Goal: Task Accomplishment & Management: Manage account settings

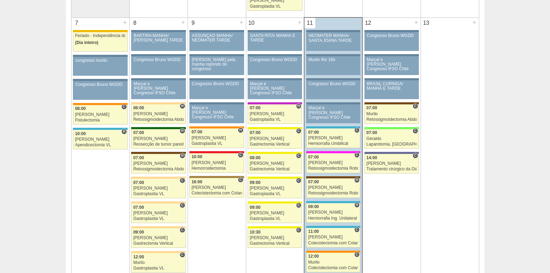
scroll to position [384, 0]
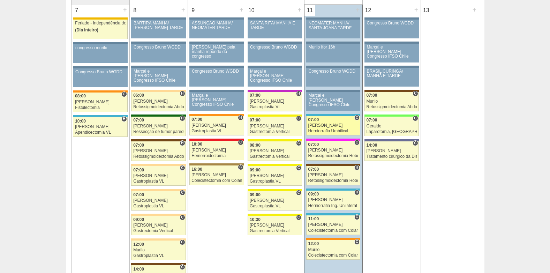
click at [324, 122] on link "87767 Marcal C 07:00 Ricardo Fernandes Herniorrafia Umbilical Hospital Neomater…" at bounding box center [333, 126] width 54 height 20
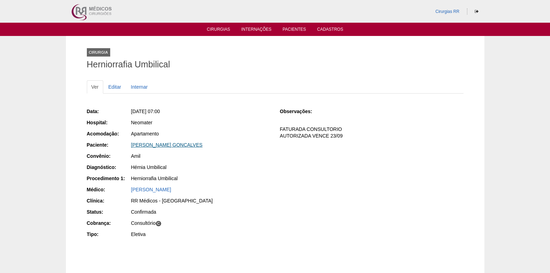
click at [183, 146] on link "[PERSON_NAME] GONCALVES" at bounding box center [167, 145] width 72 height 6
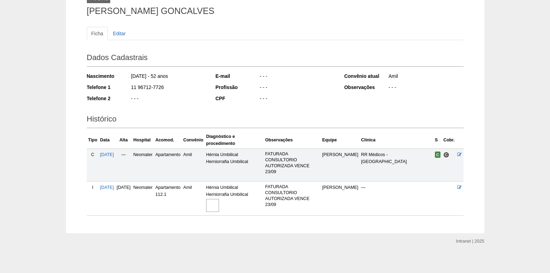
scroll to position [56, 0]
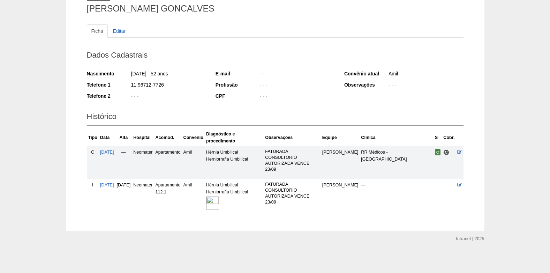
click at [219, 202] on img at bounding box center [212, 202] width 13 height 13
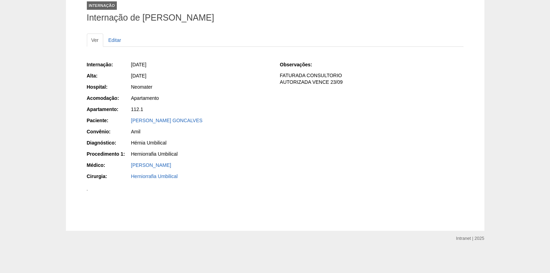
scroll to position [279, 0]
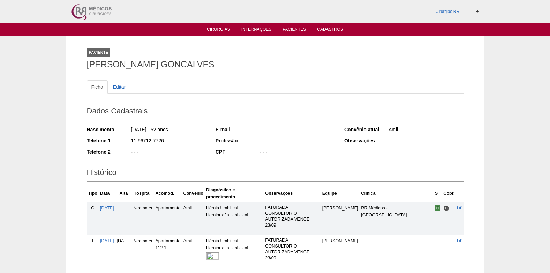
scroll to position [56, 0]
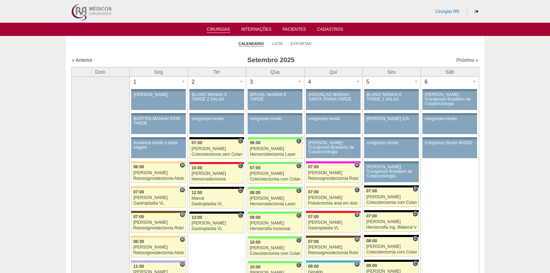
scroll to position [384, 0]
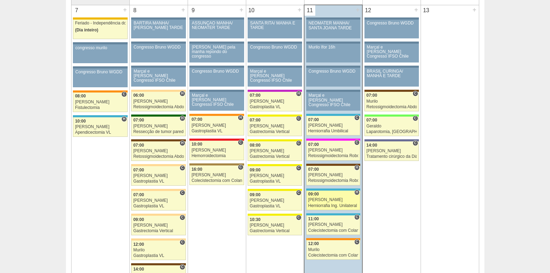
click at [327, 196] on div "09:00" at bounding box center [333, 194] width 50 height 5
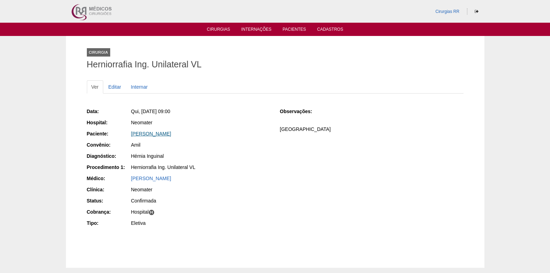
click at [150, 133] on link "[PERSON_NAME]" at bounding box center [151, 134] width 40 height 6
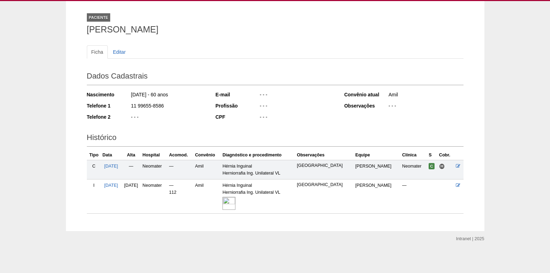
scroll to position [35, 0]
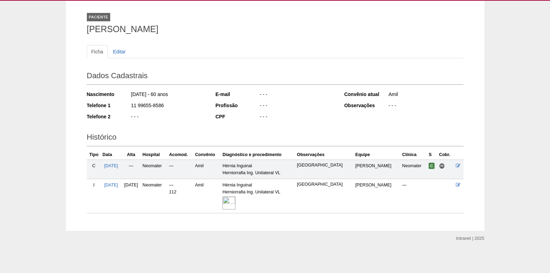
click at [236, 202] on img at bounding box center [229, 202] width 13 height 13
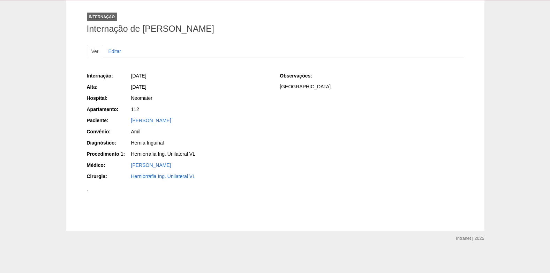
scroll to position [101, 0]
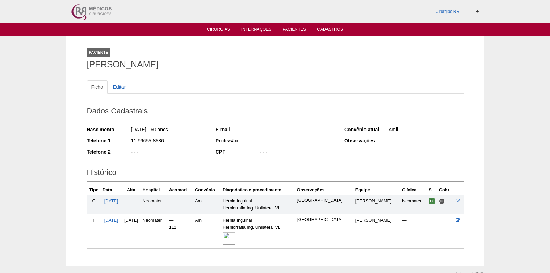
scroll to position [35, 0]
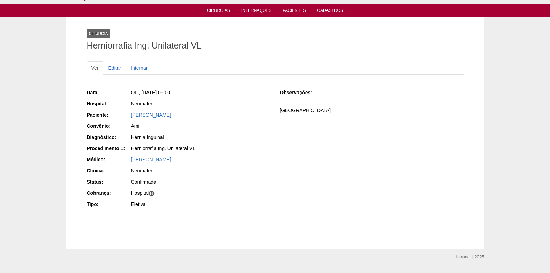
scroll to position [37, 0]
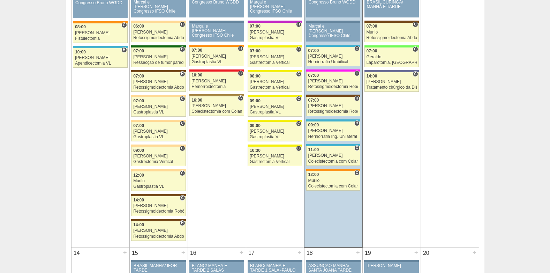
scroll to position [454, 0]
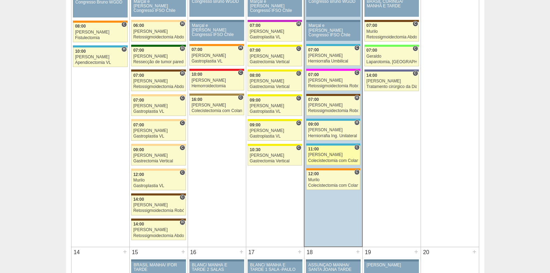
click at [330, 154] on div "[PERSON_NAME]" at bounding box center [333, 154] width 50 height 5
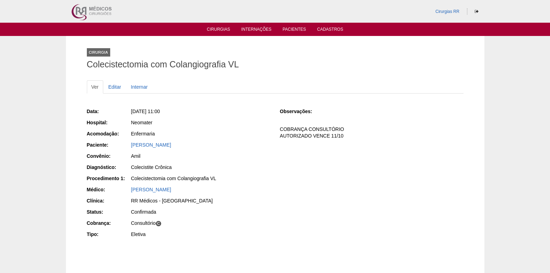
click at [162, 141] on div "Thuanni Pereira Santos" at bounding box center [200, 144] width 139 height 7
click at [163, 142] on link "Thuanni Pereira Santos" at bounding box center [151, 145] width 40 height 6
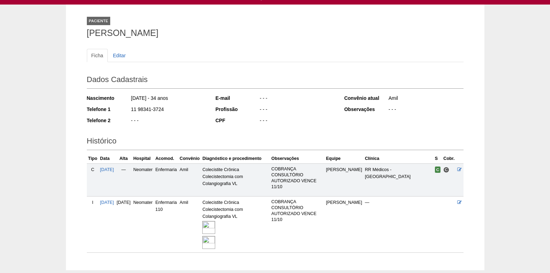
scroll to position [71, 0]
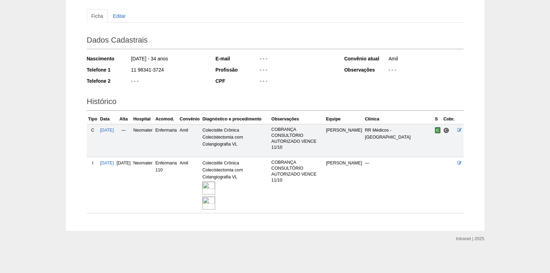
click at [215, 184] on img at bounding box center [208, 187] width 13 height 13
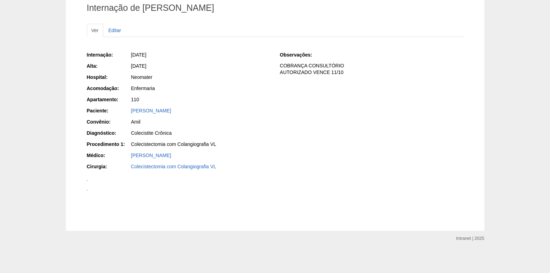
scroll to position [362, 0]
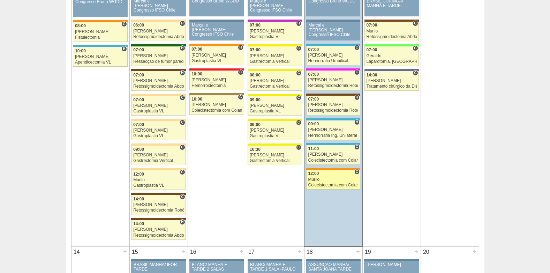
scroll to position [454, 0]
click at [313, 181] on div "Murilo" at bounding box center [333, 179] width 50 height 5
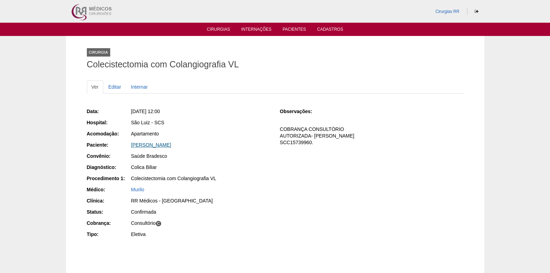
click at [165, 144] on link "[PERSON_NAME]" at bounding box center [151, 145] width 40 height 6
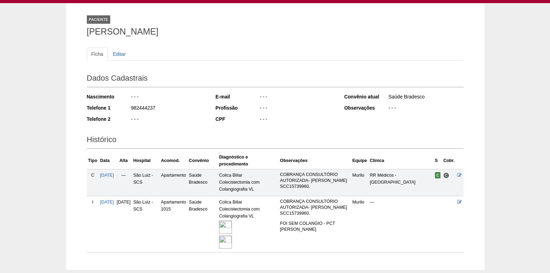
scroll to position [65, 0]
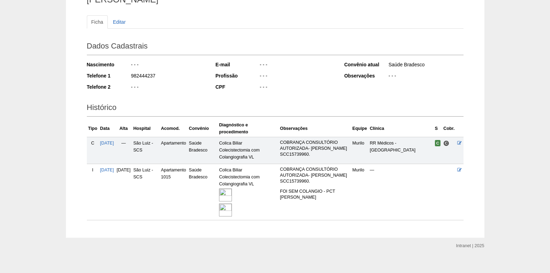
click at [232, 188] on img at bounding box center [225, 194] width 13 height 13
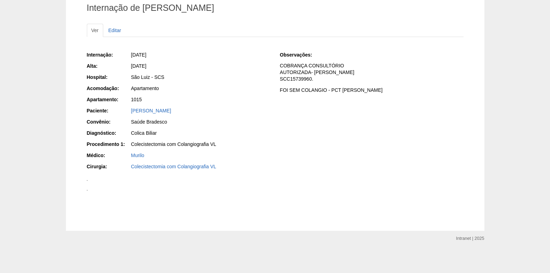
scroll to position [480, 0]
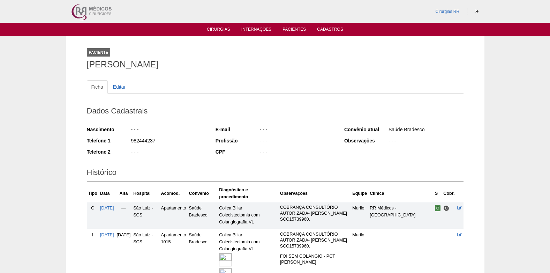
scroll to position [65, 0]
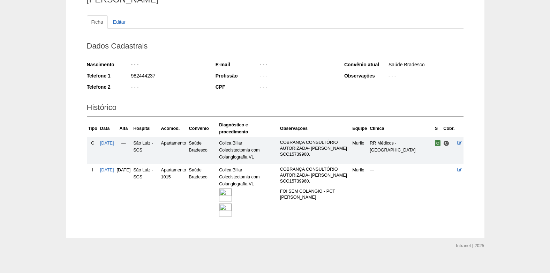
click at [232, 188] on img at bounding box center [225, 194] width 13 height 13
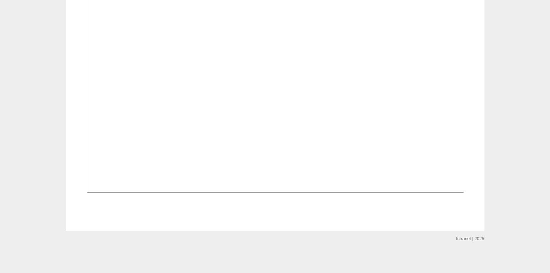
scroll to position [942, 0]
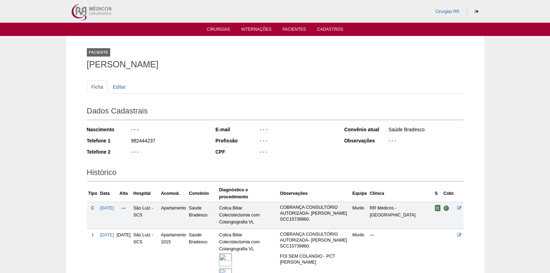
scroll to position [65, 0]
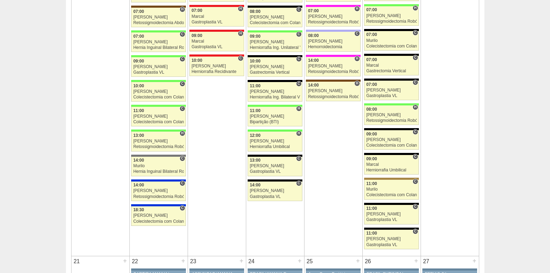
scroll to position [803, 0]
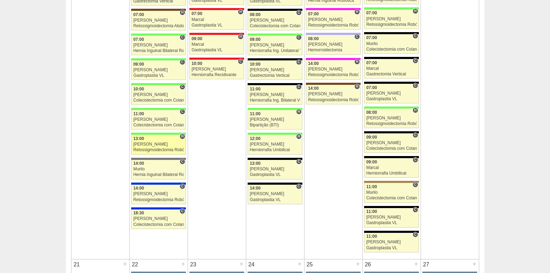
click at [144, 144] on div "[PERSON_NAME]" at bounding box center [158, 144] width 51 height 5
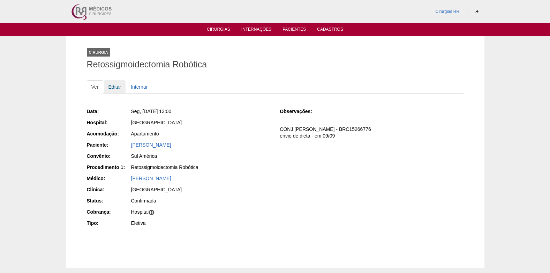
click at [113, 86] on link "Editar" at bounding box center [115, 86] width 22 height 13
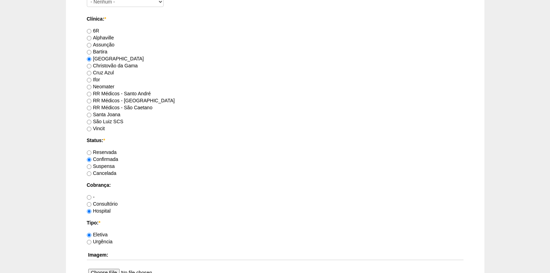
scroll to position [489, 0]
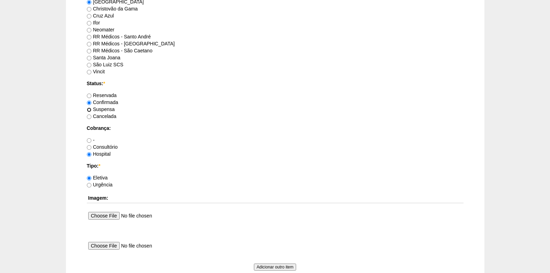
click at [88, 110] on input "Suspensa" at bounding box center [89, 109] width 5 height 5
radio input "true"
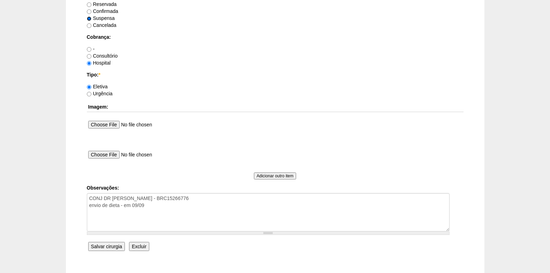
scroll to position [593, 0]
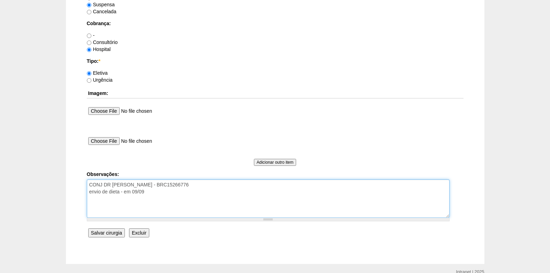
click at [166, 200] on textarea "CONJ DR ROGERS - BRC15266776 envio de dieta - em 09/09" at bounding box center [268, 198] width 363 height 38
type textarea "CONJ DR ROGERS - BRC15266776 envio de dieta - em 09/09 11/09: SUSPENSA, EM ANAL…"
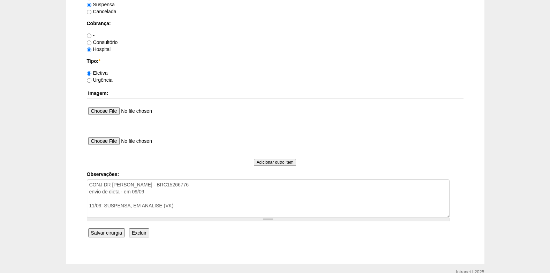
click at [106, 232] on input "Salvar cirurgia" at bounding box center [106, 232] width 37 height 9
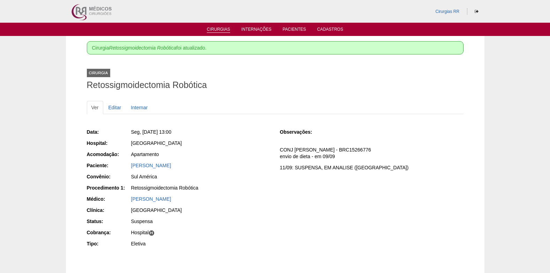
click at [214, 29] on link "Cirurgias" at bounding box center [218, 30] width 23 height 6
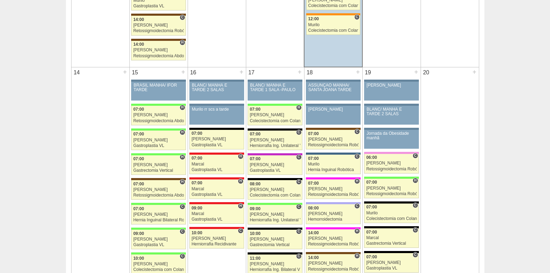
scroll to position [628, 0]
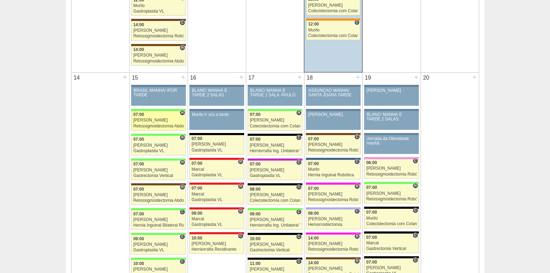
click at [146, 118] on link "87370 Cirurgias RR H 07:00 Bruno Retossigmoidectomia Abdominal VL Hospital Bras…" at bounding box center [158, 121] width 54 height 20
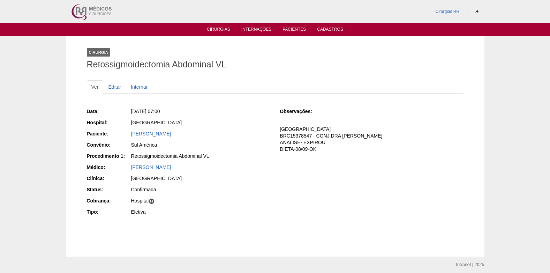
drag, startPoint x: 137, startPoint y: 135, endPoint x: 224, endPoint y: 136, distance: 86.9
click at [224, 136] on div "Paciente: NATALY GOMES DA SILVA DOS SANTOS" at bounding box center [179, 134] width 184 height 9
copy div "Paciente: NATALY GOMES DA SILVA DOS SANTOS"
click at [224, 30] on link "Cirurgias" at bounding box center [218, 30] width 23 height 6
